Goal: Navigation & Orientation: Find specific page/section

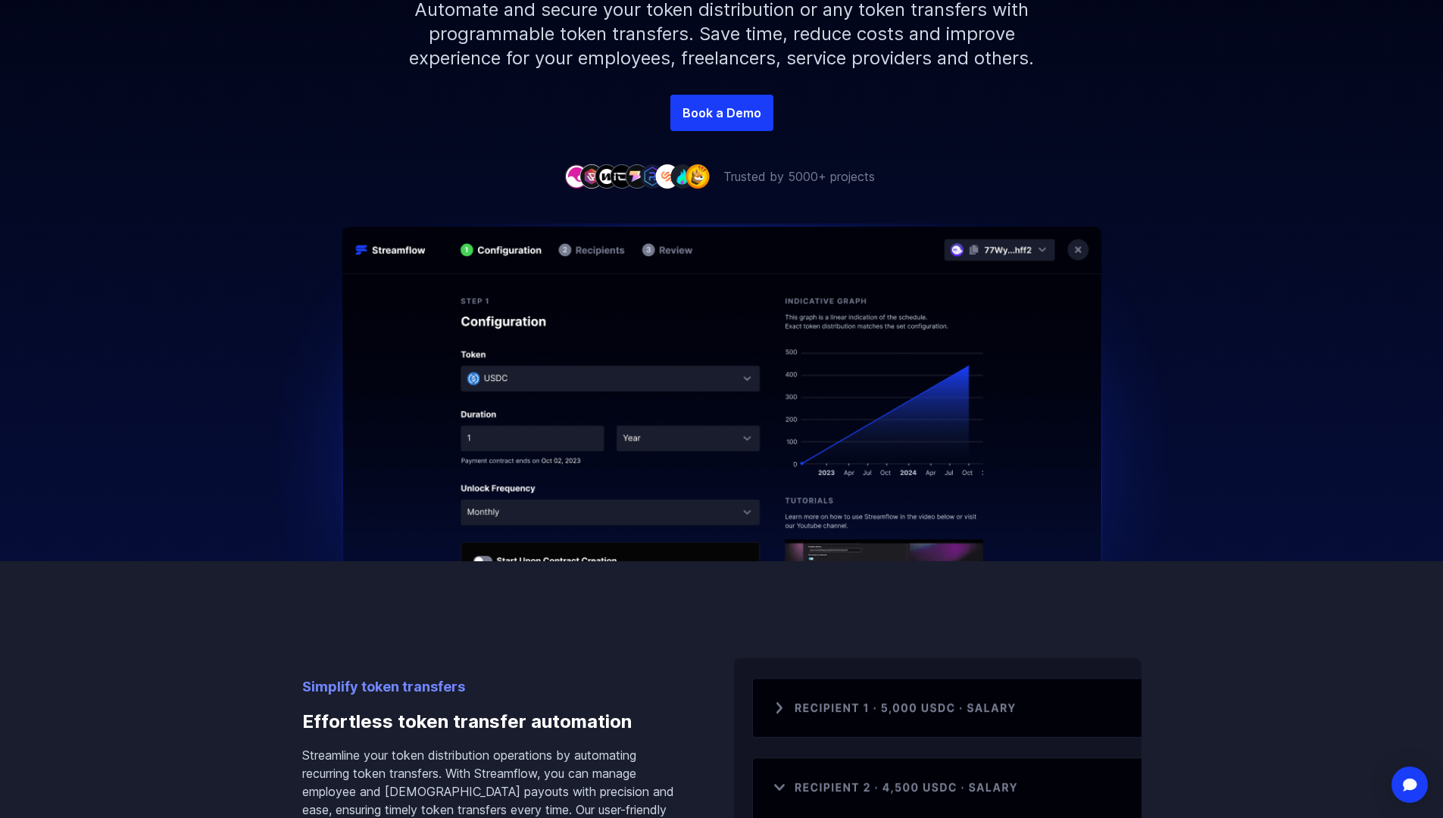
scroll to position [455, 0]
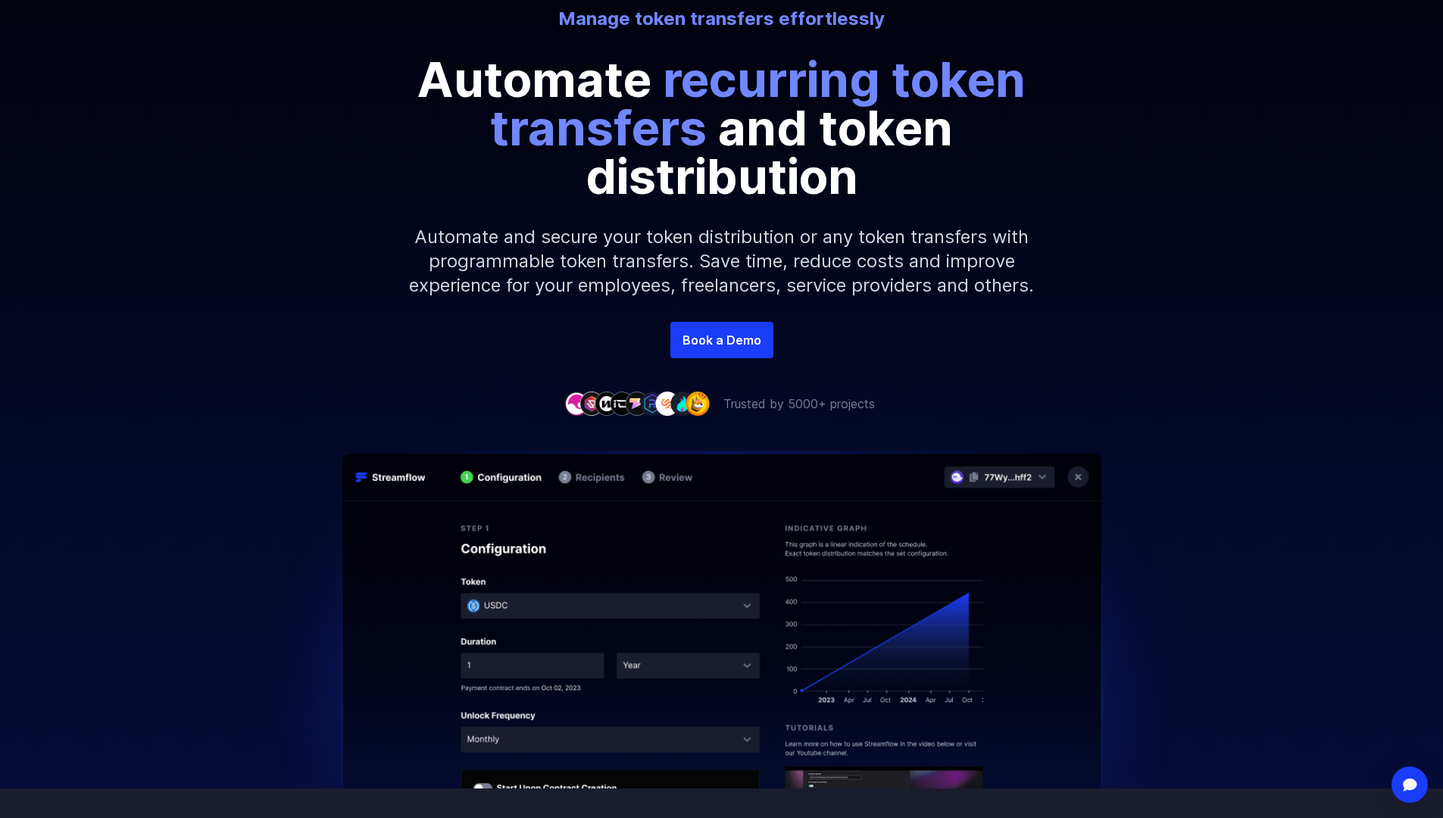
scroll to position [227, 0]
